Goal: Task Accomplishment & Management: Manage account settings

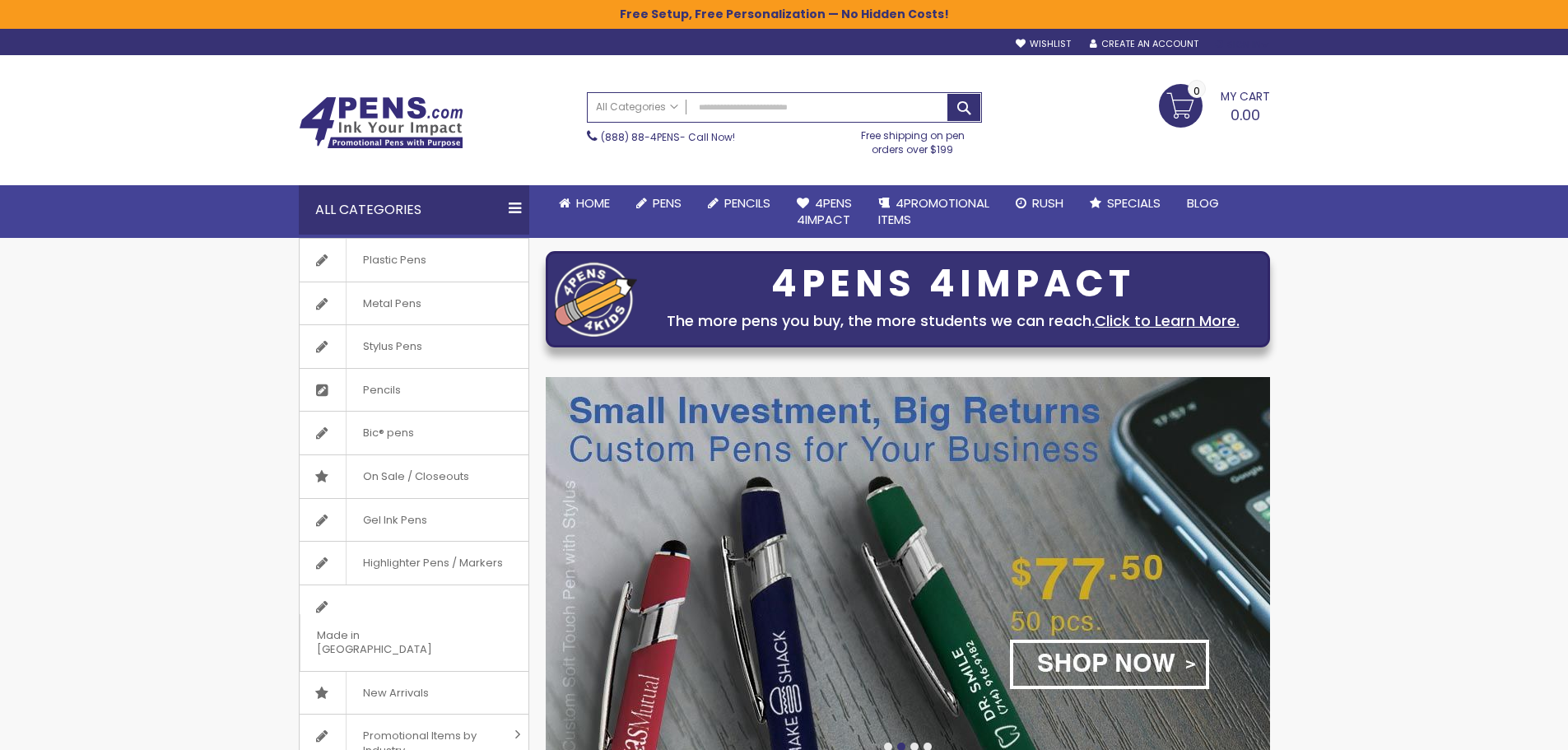
type input "**********"
click at [1237, 44] on div "Sign In" at bounding box center [1242, 44] width 54 height 13
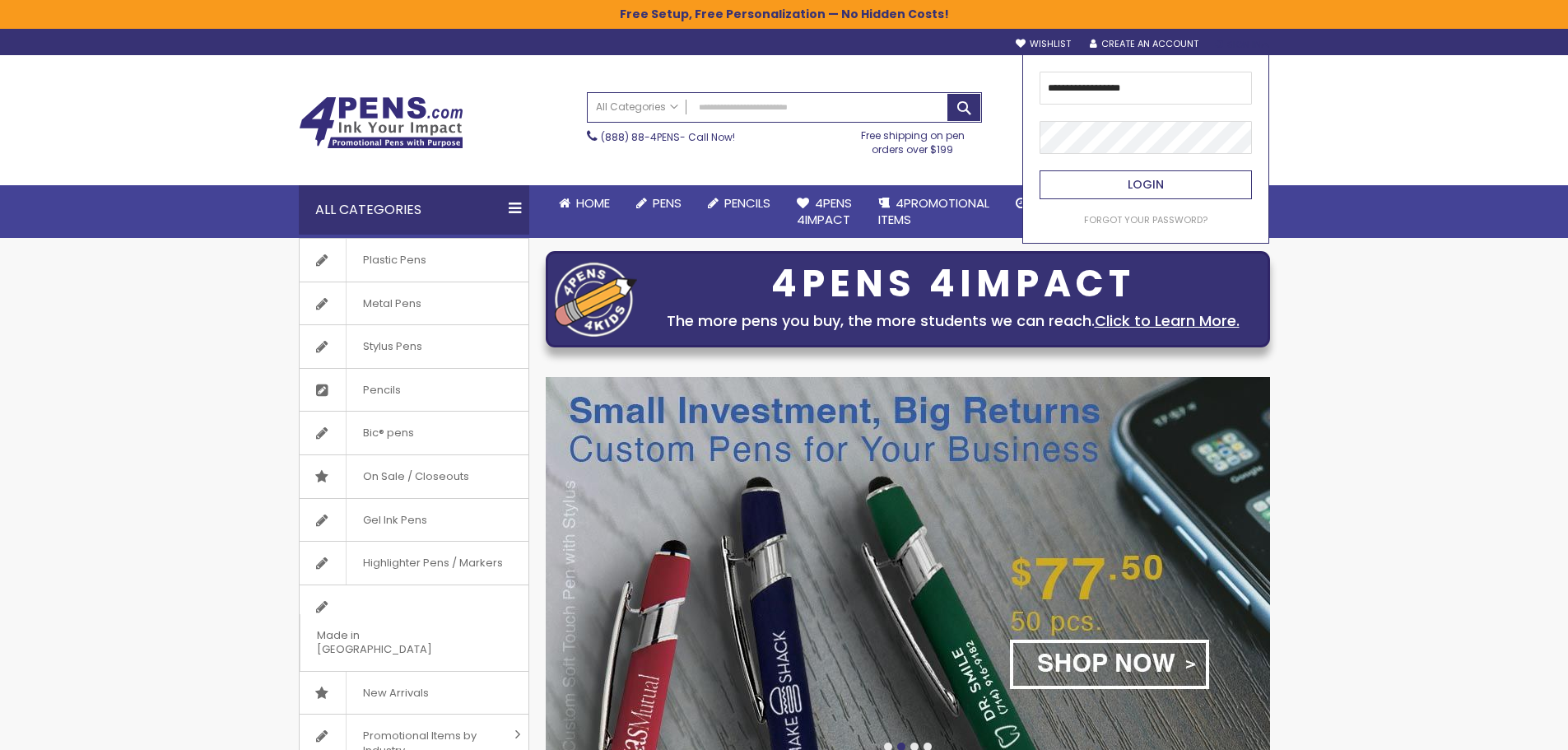
click at [1114, 177] on button "Login" at bounding box center [1146, 185] width 212 height 29
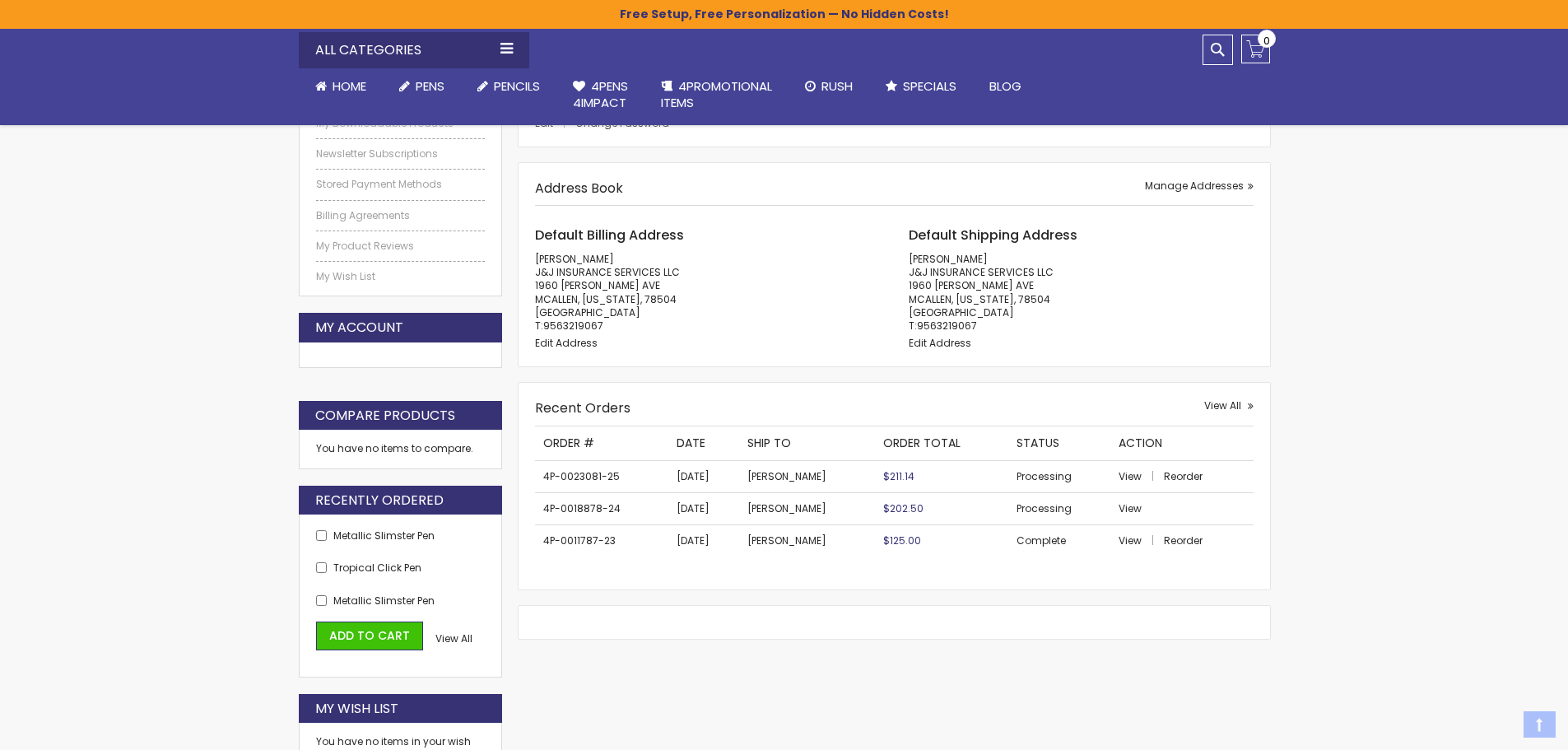
scroll to position [330, 0]
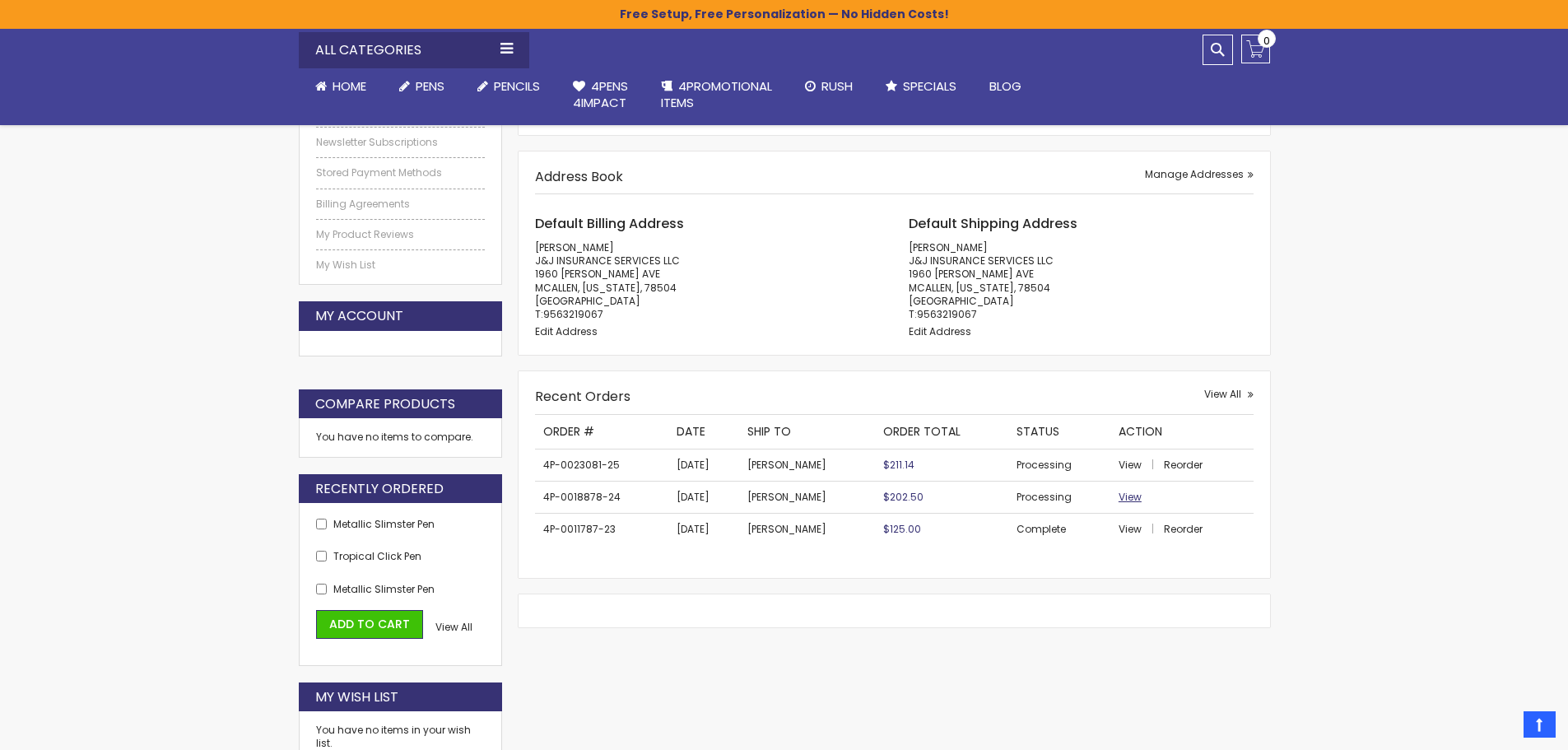
click at [1126, 496] on span "View" at bounding box center [1130, 496] width 23 height 14
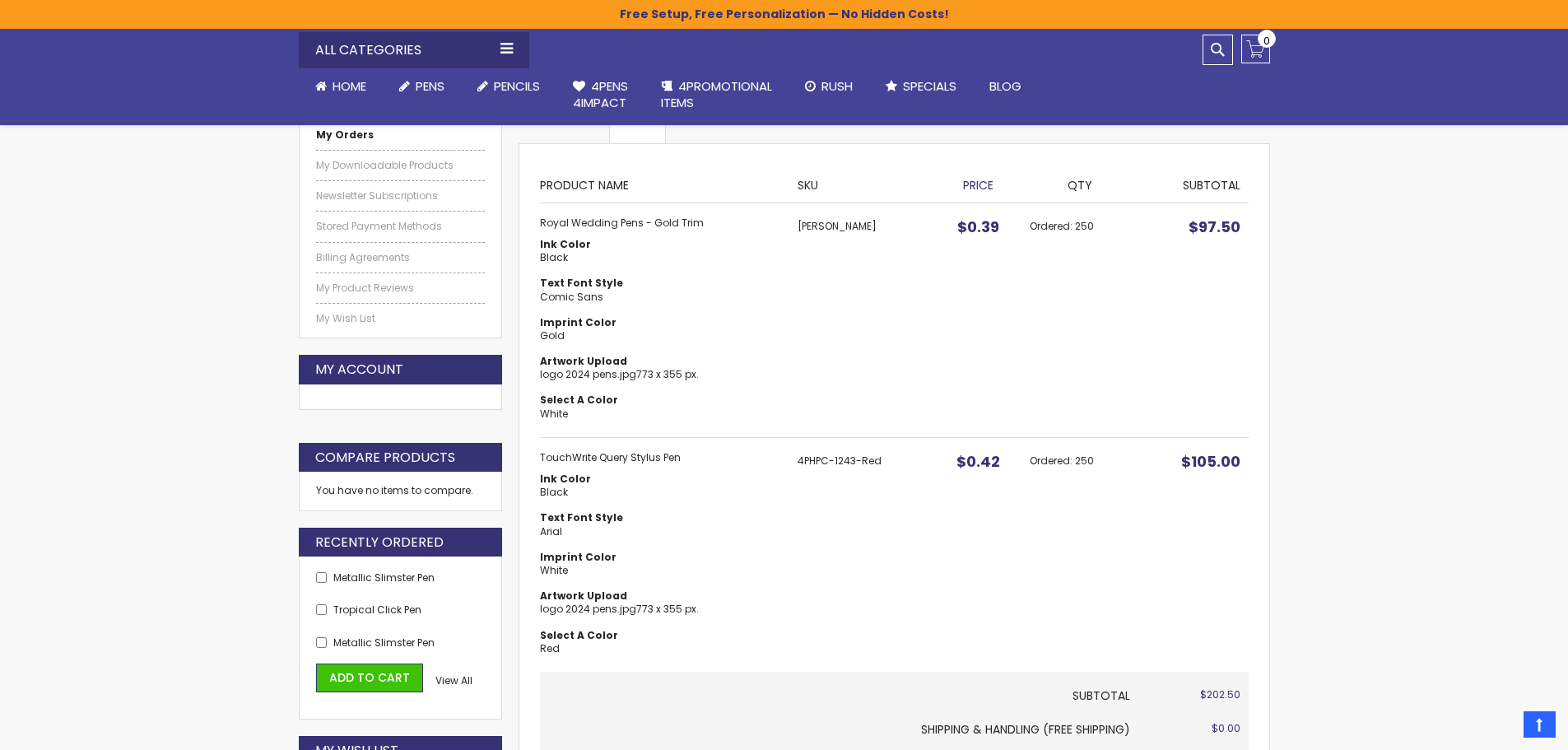
scroll to position [247, 0]
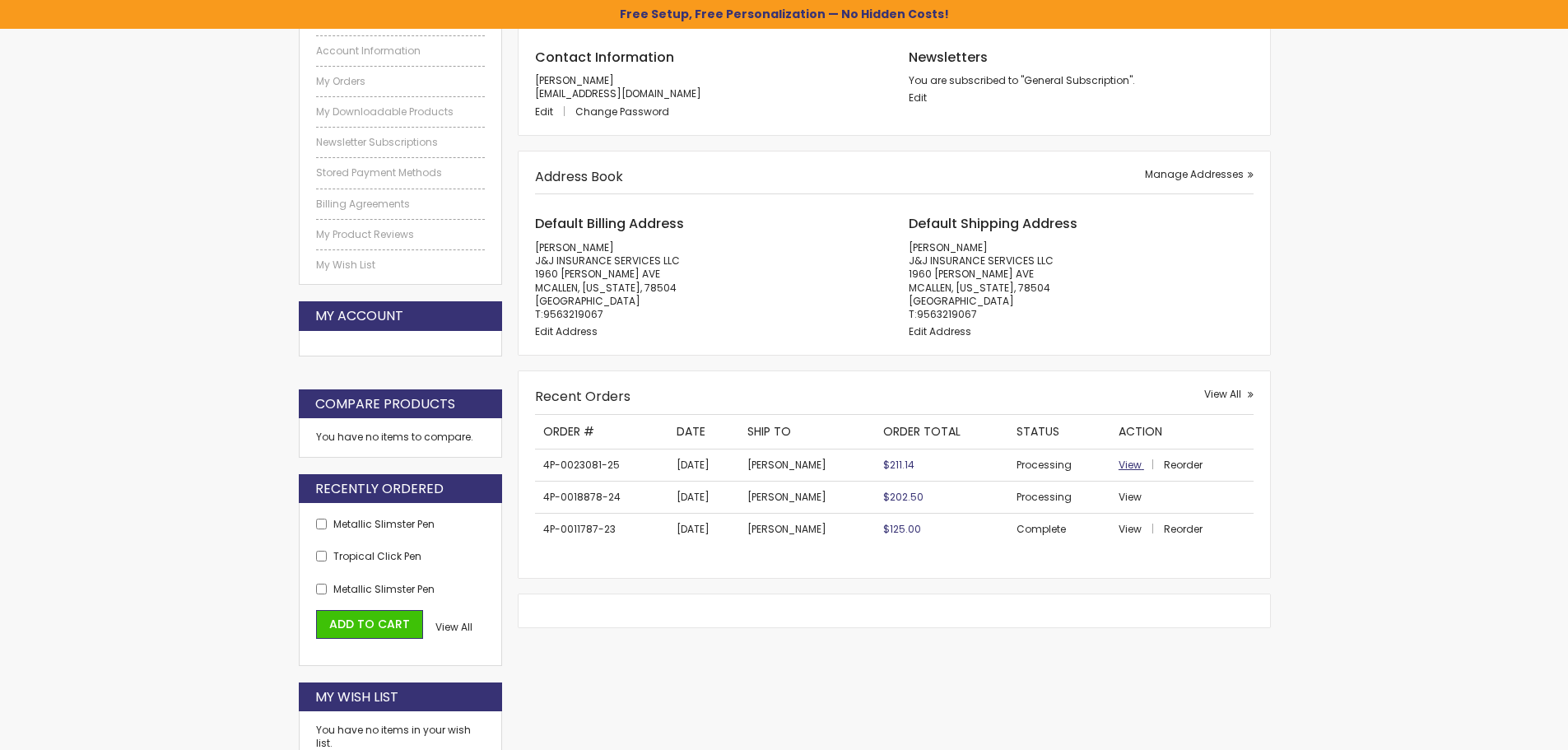
click at [1142, 464] on span "View" at bounding box center [1130, 465] width 23 height 14
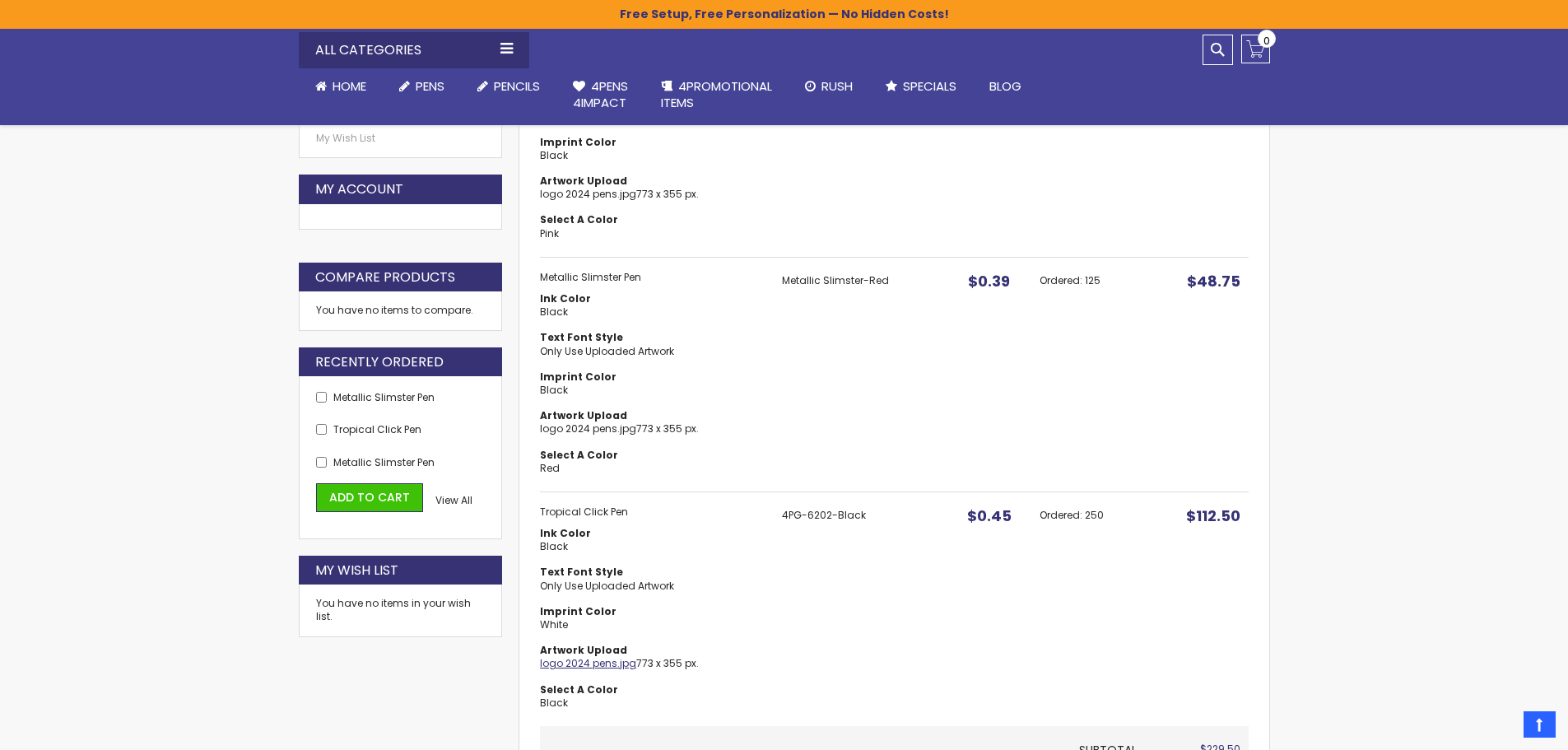
scroll to position [494, 0]
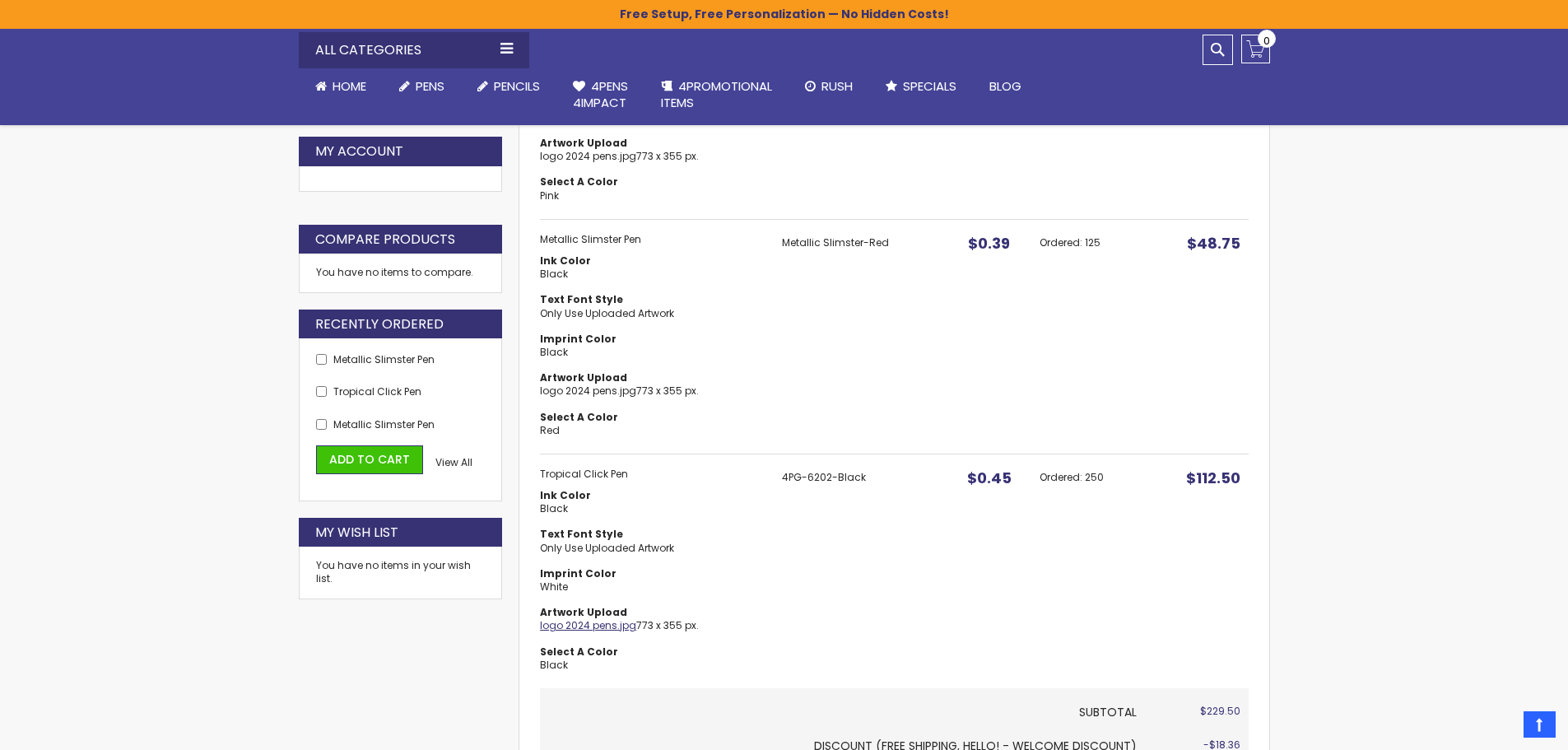
click at [602, 623] on link "logo 2024 pens.jpg" at bounding box center [588, 625] width 96 height 14
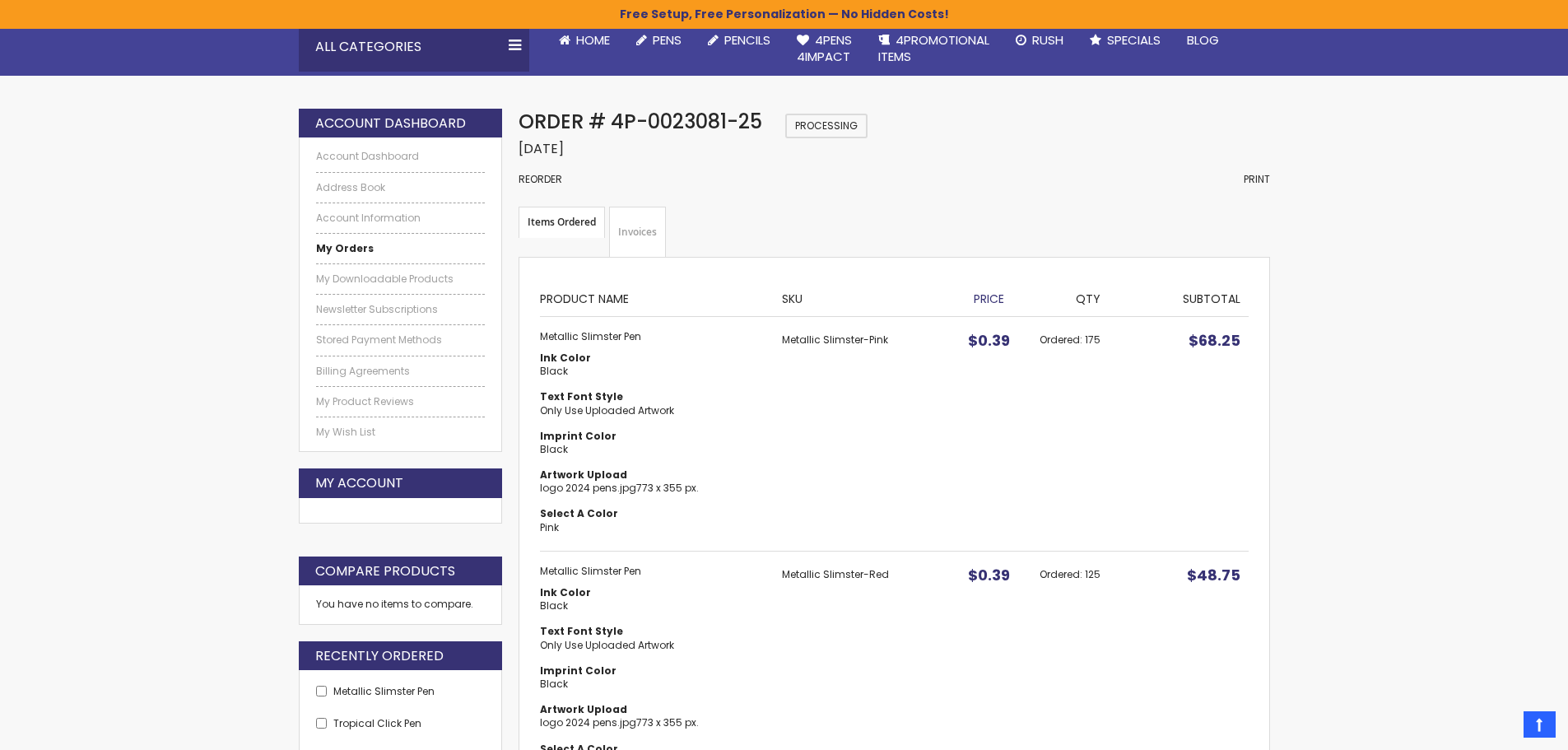
scroll to position [0, 0]
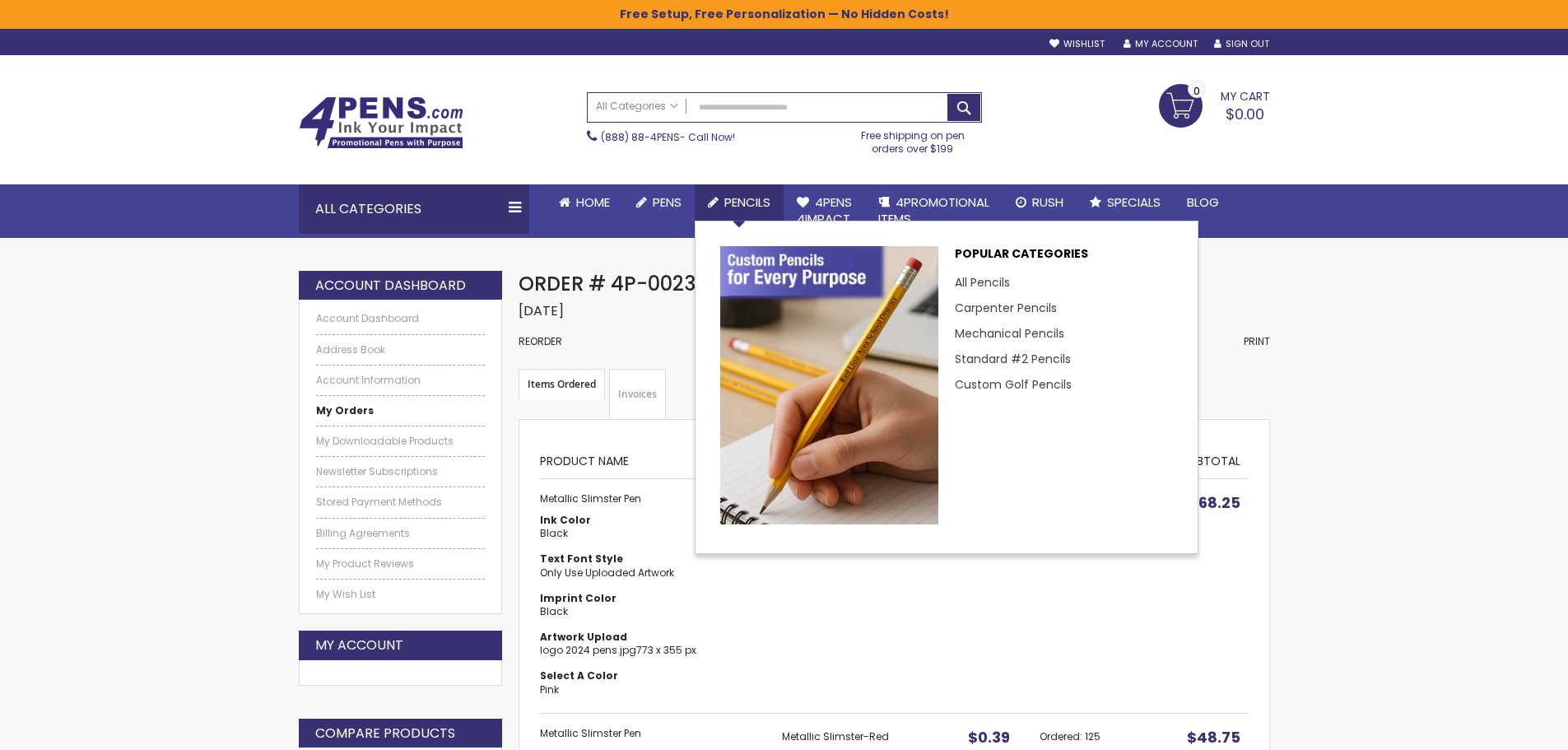
click at [746, 207] on span "Pencils" at bounding box center [748, 202] width 46 height 17
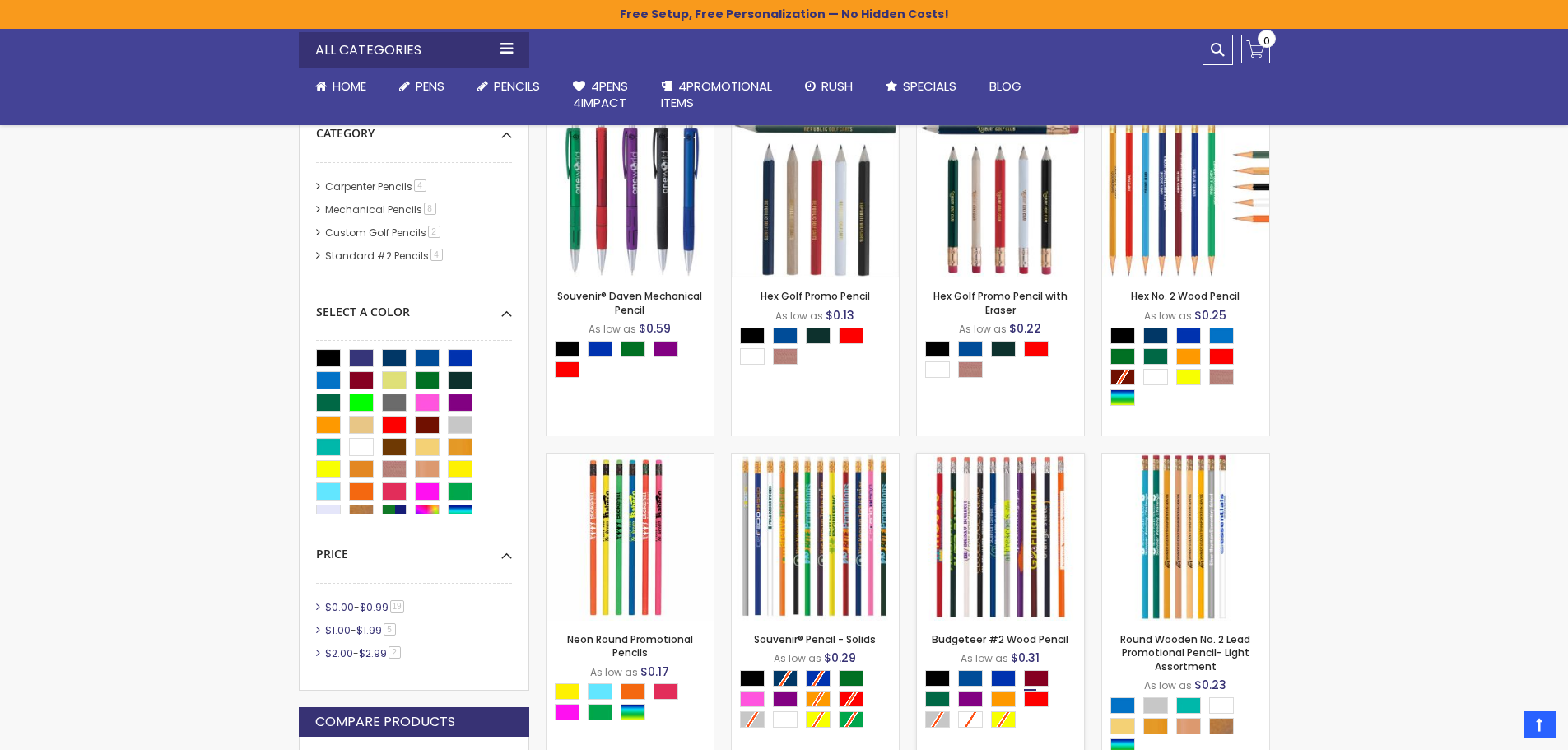
scroll to position [247, 0]
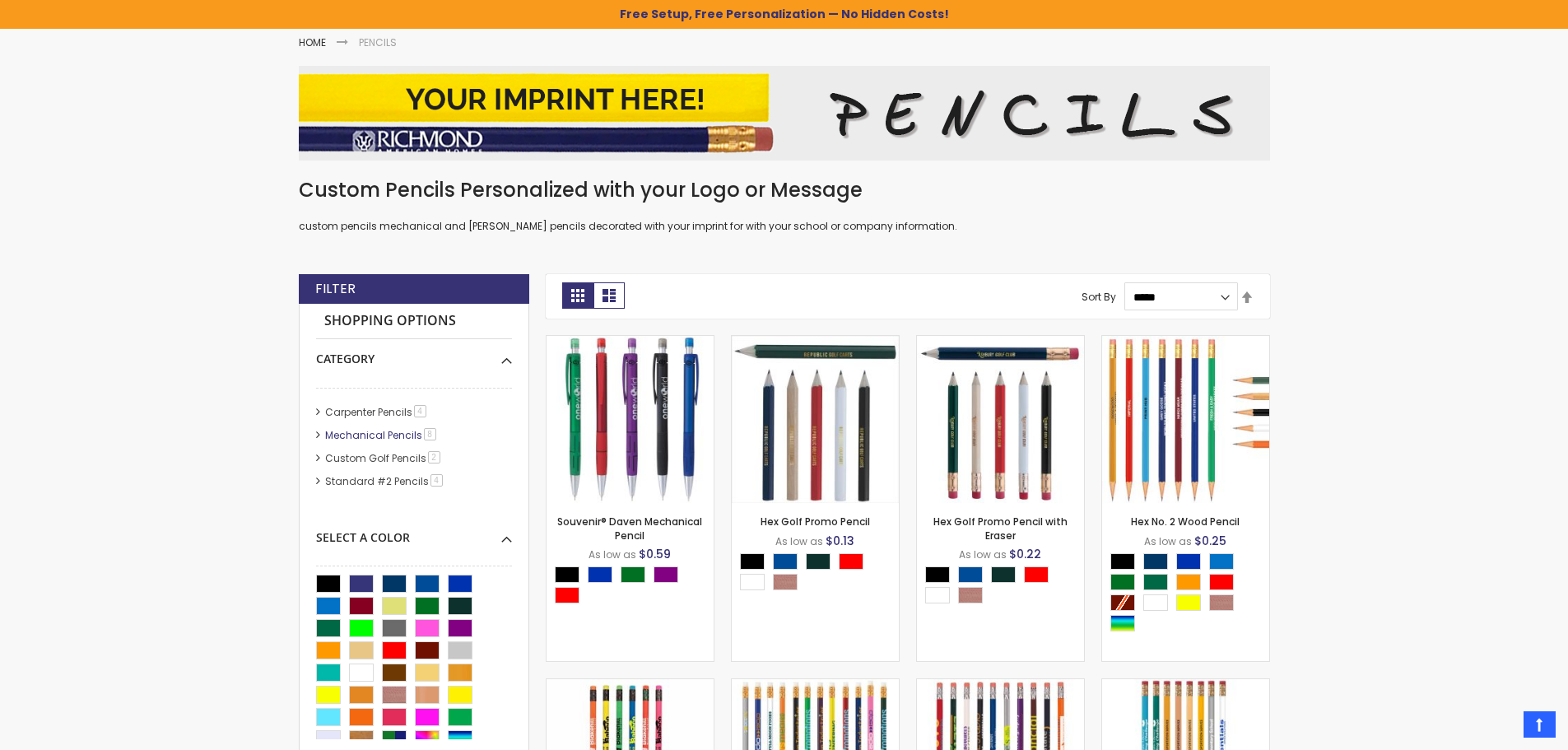
click at [382, 438] on link "Mechanical Pencils 8 item" at bounding box center [382, 435] width 121 height 14
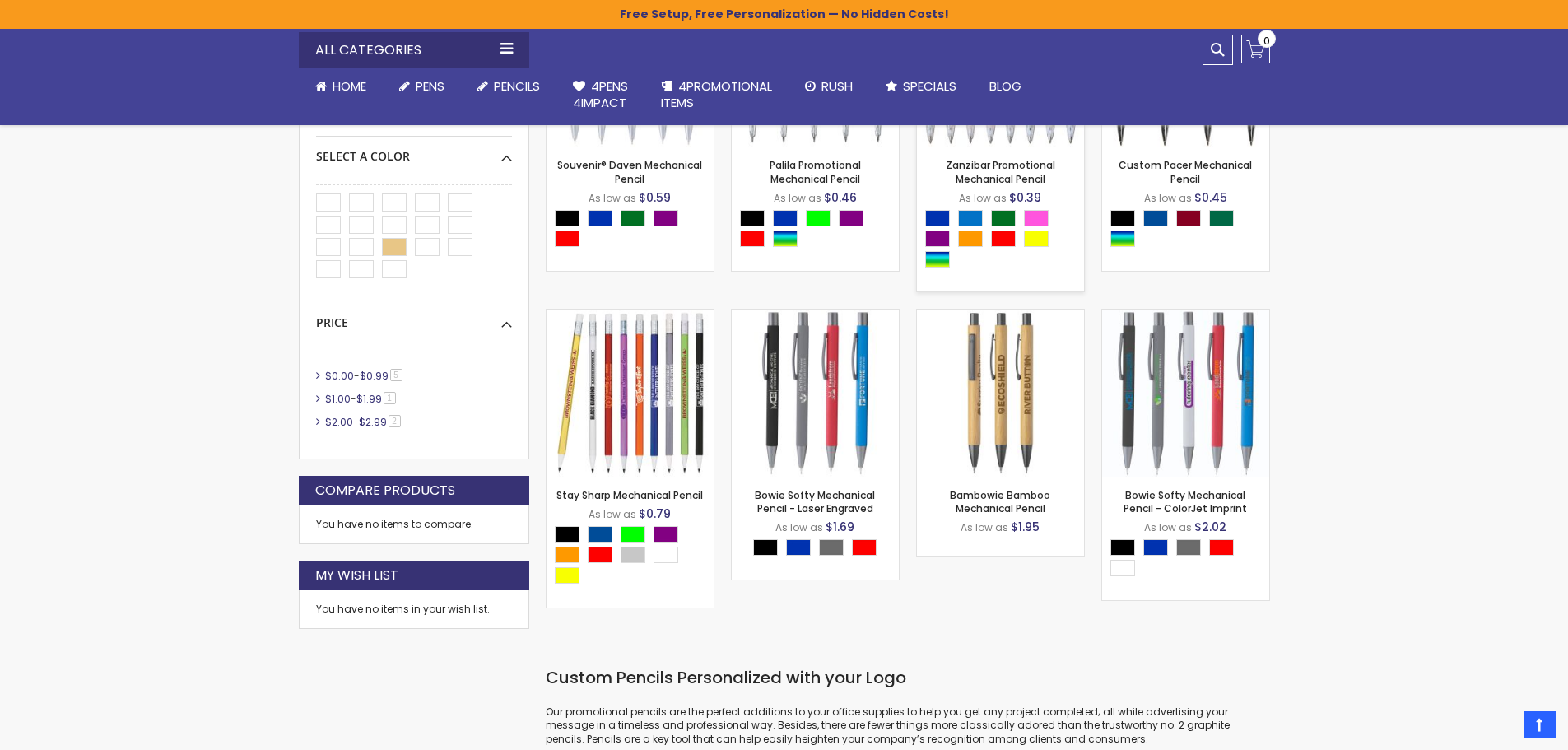
scroll to position [330, 0]
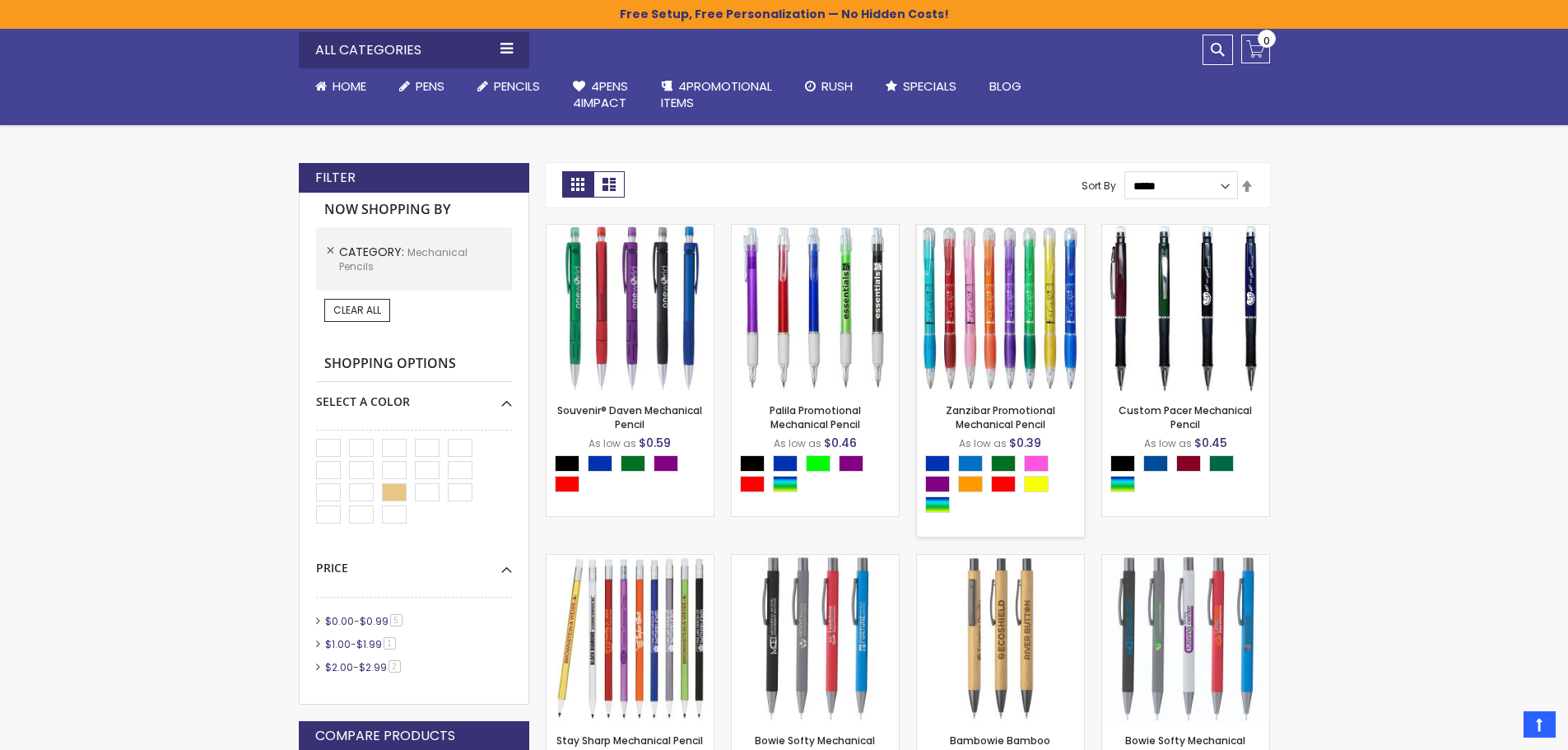
click at [1014, 364] on div "- *** + Add to Cart" at bounding box center [1000, 365] width 167 height 29
click at [1020, 360] on div "- *** + Add to Cart" at bounding box center [1000, 365] width 167 height 29
click at [980, 420] on link "Zanzibar Promotional Mechanical Pencil" at bounding box center [1000, 417] width 110 height 27
